Goal: Task Accomplishment & Management: Manage account settings

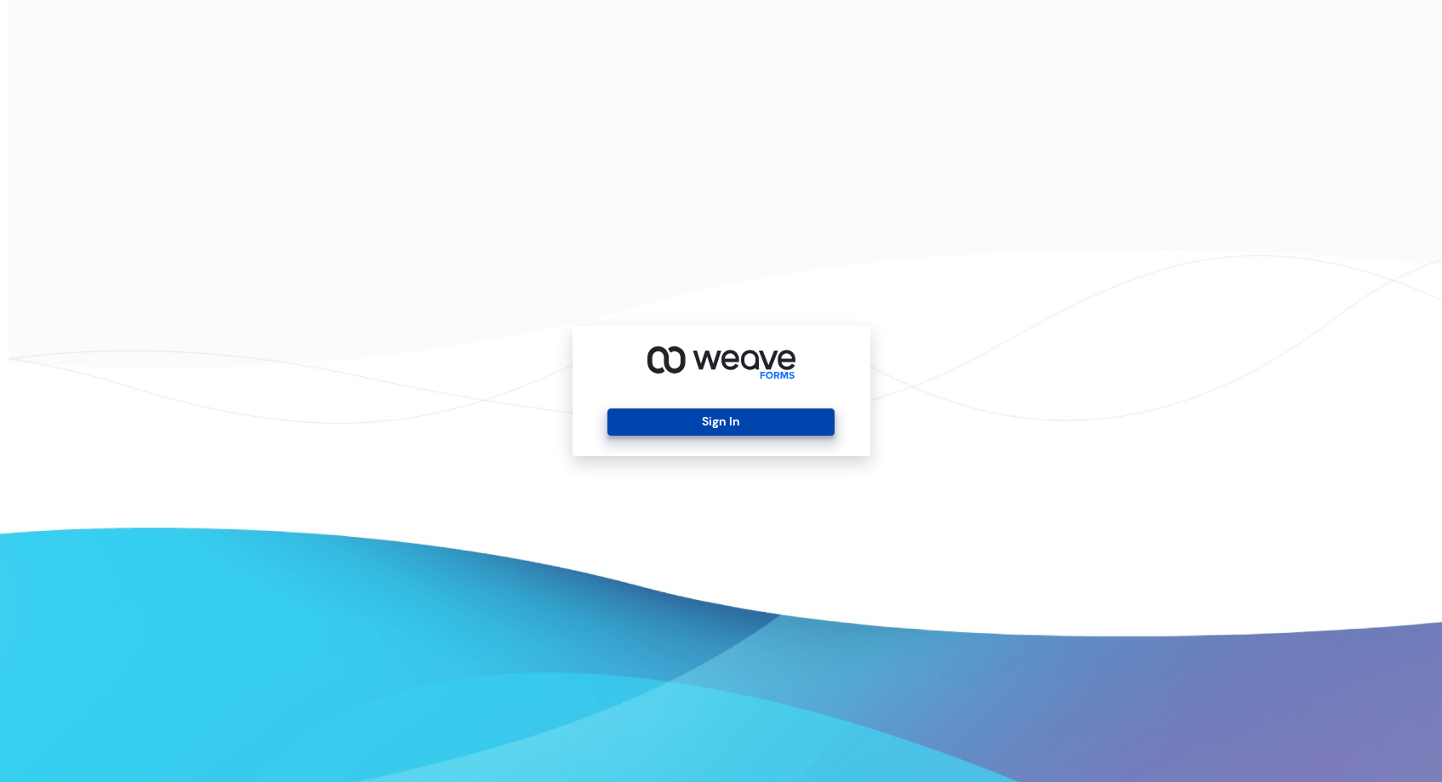
click at [729, 420] on button "Sign In" at bounding box center [720, 421] width 227 height 27
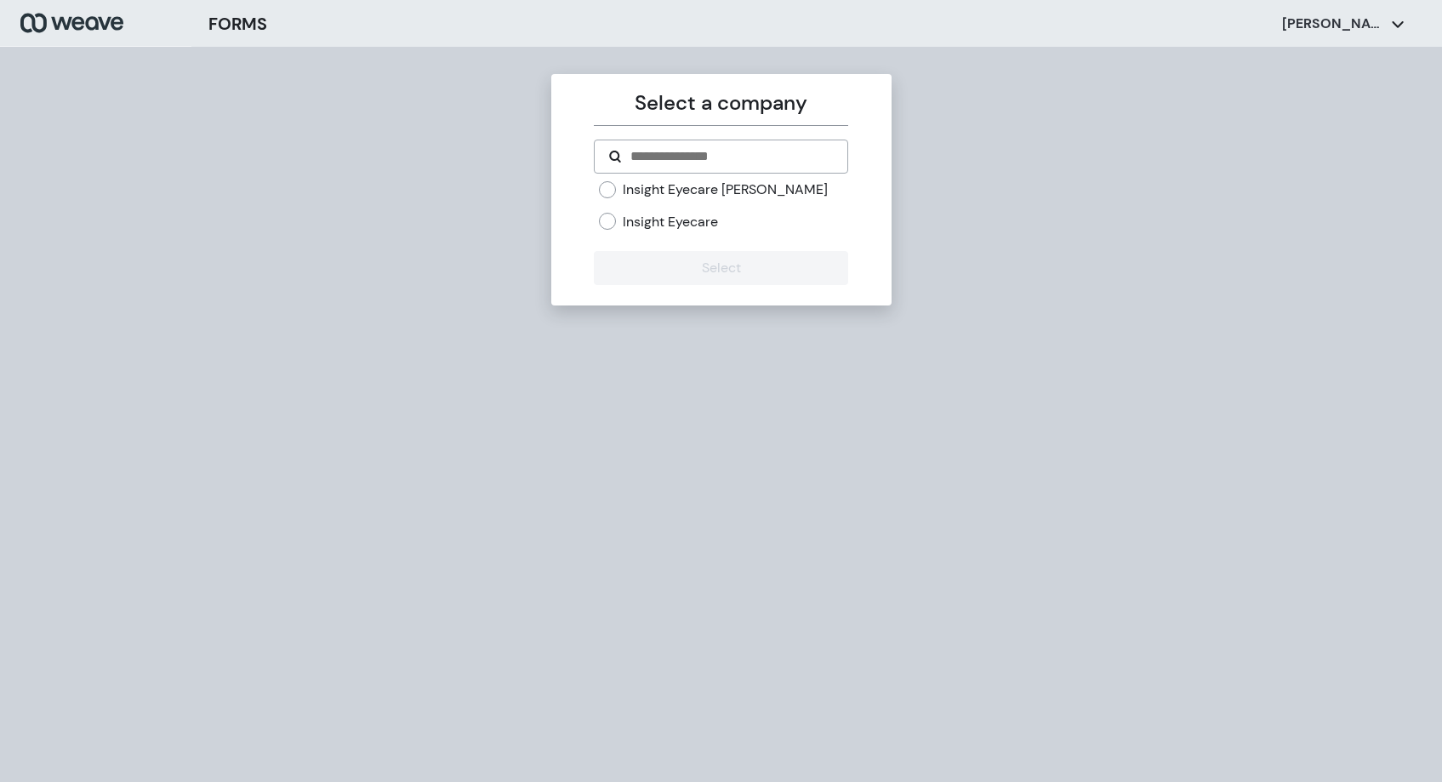
click at [711, 229] on label "Insight Eyecare" at bounding box center [670, 222] width 95 height 19
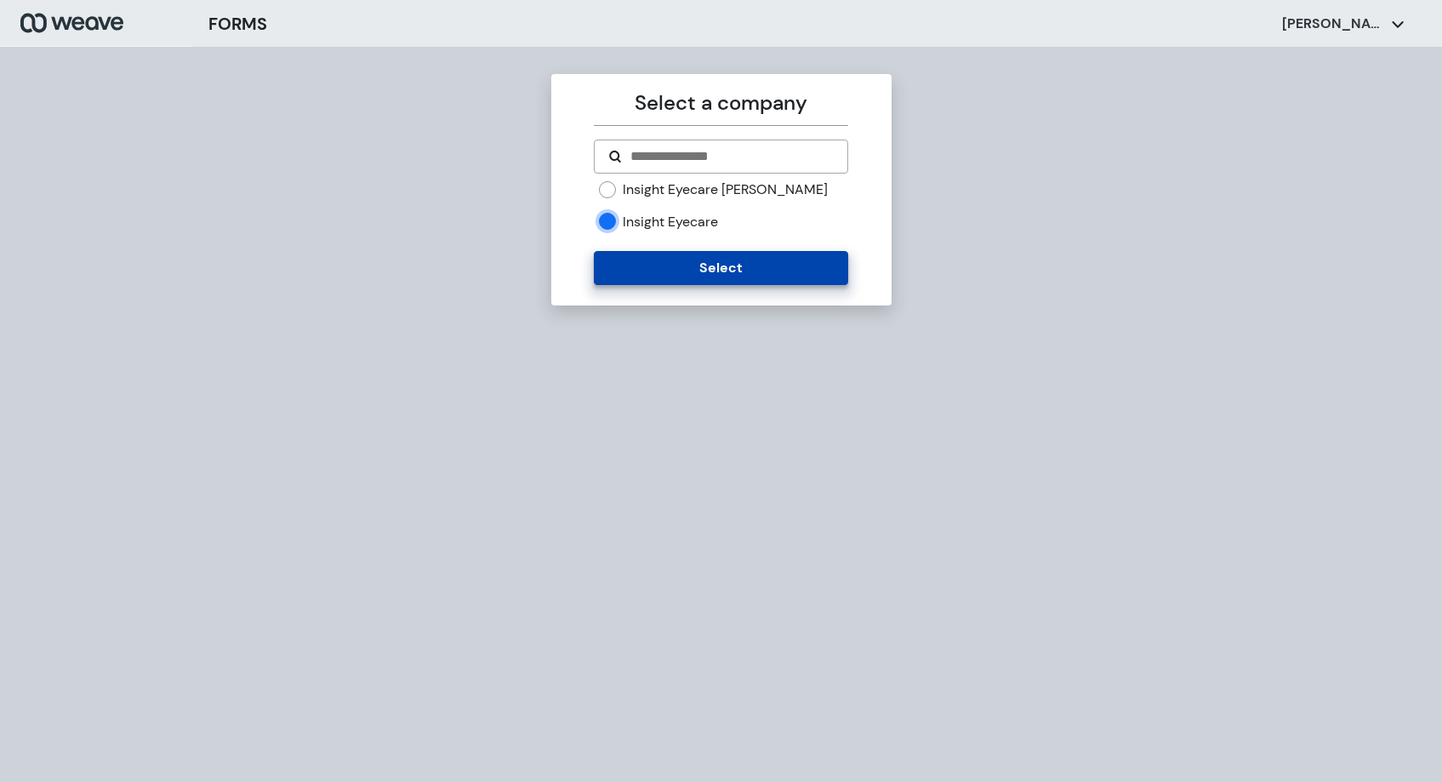
click at [751, 260] on button "Select" at bounding box center [721, 268] width 254 height 34
